Goal: Task Accomplishment & Management: Use online tool/utility

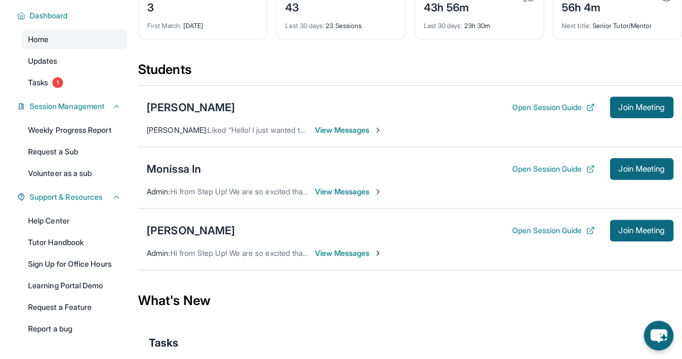
scroll to position [85, 0]
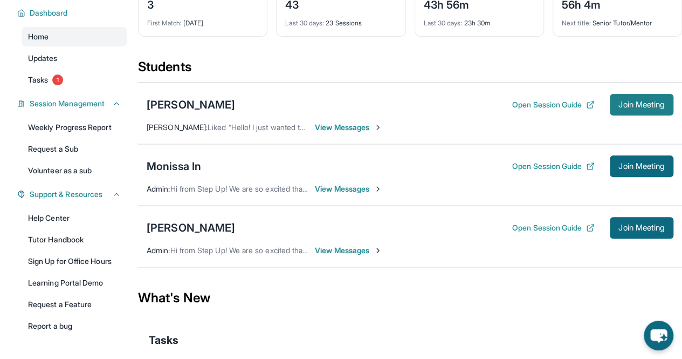
click at [657, 108] on span "Join Meeting" at bounding box center [641, 104] width 46 height 6
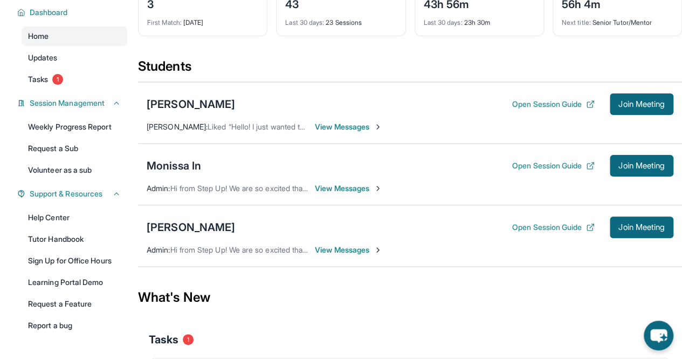
scroll to position [86, 0]
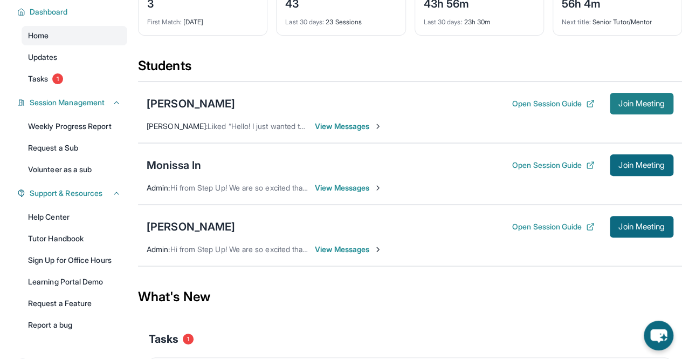
click at [644, 101] on span "Join Meeting" at bounding box center [641, 103] width 46 height 6
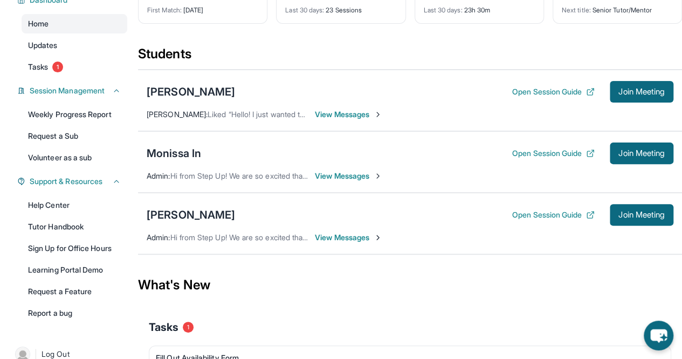
scroll to position [96, 0]
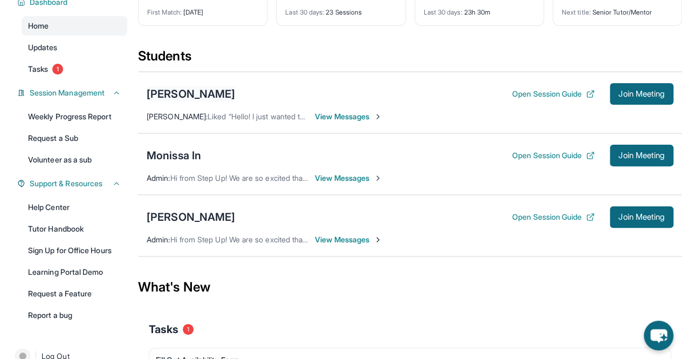
click at [194, 86] on div "[PERSON_NAME]" at bounding box center [191, 93] width 88 height 15
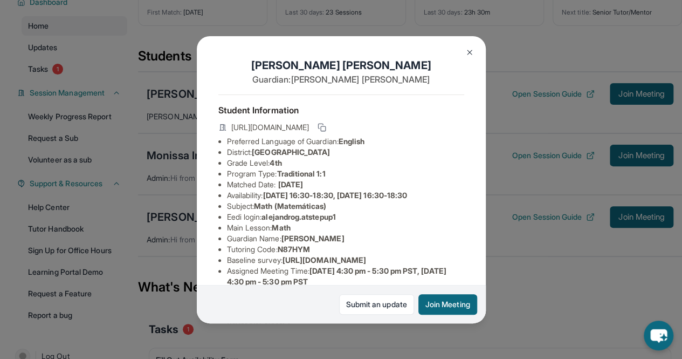
click at [470, 49] on img at bounding box center [469, 52] width 9 height 9
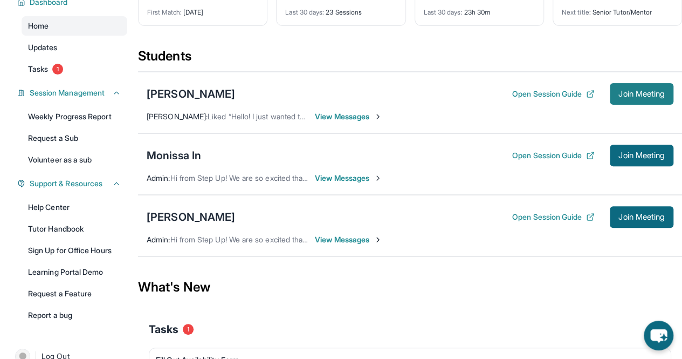
click at [662, 103] on button "Join Meeting" at bounding box center [642, 94] width 64 height 22
click at [656, 86] on button "Join Meeting" at bounding box center [642, 94] width 64 height 22
click at [641, 91] on span "Join Meeting" at bounding box center [641, 94] width 46 height 6
